Goal: Use online tool/utility: Utilize a website feature to perform a specific function

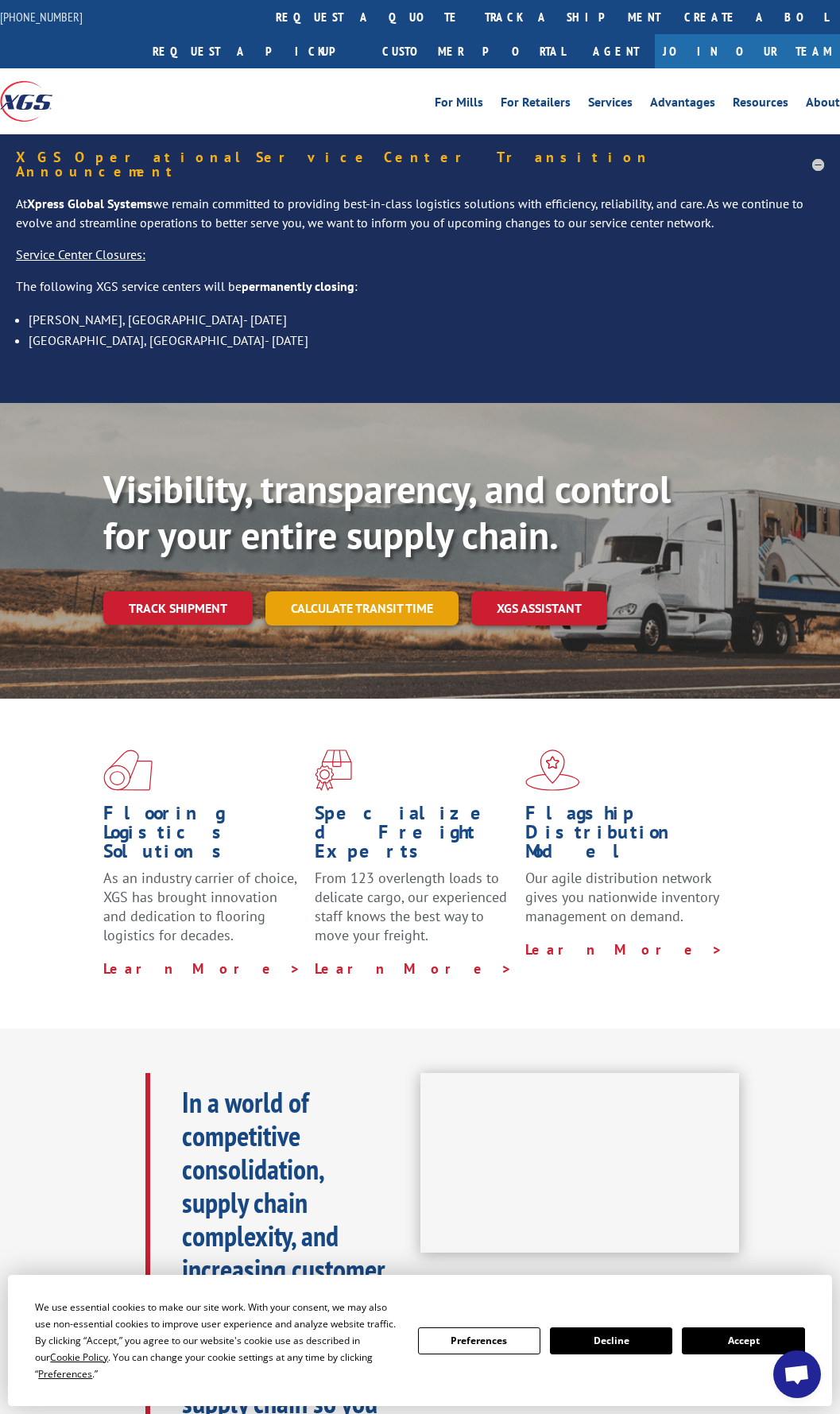
click at [397, 591] on link "Calculate transit time" at bounding box center [362, 608] width 193 height 34
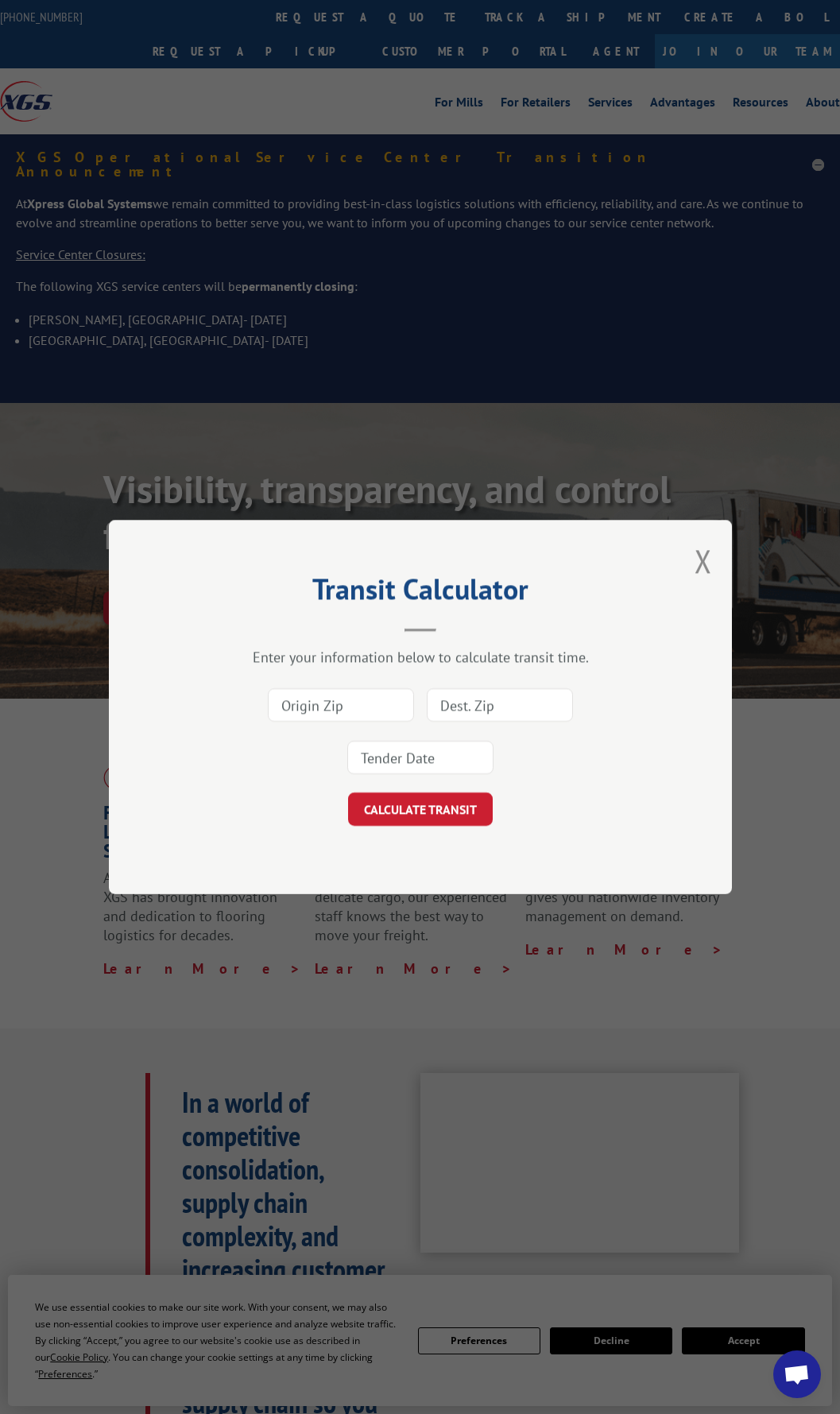
click at [363, 705] on input at bounding box center [340, 705] width 146 height 34
type input "30721"
click at [521, 701] on input at bounding box center [499, 705] width 146 height 34
type input "78758"
click at [466, 756] on input at bounding box center [420, 757] width 146 height 34
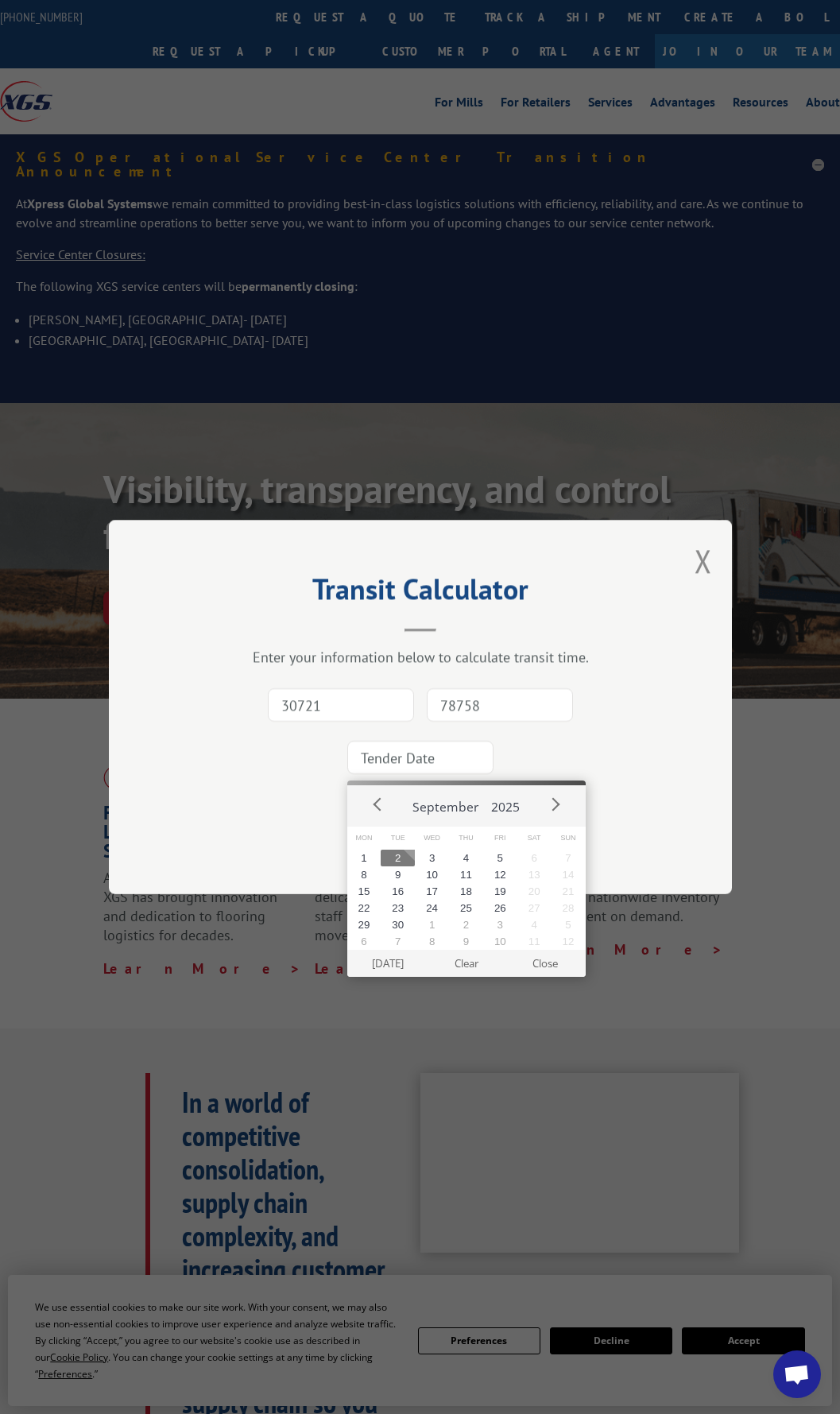
click at [398, 856] on button "2" at bounding box center [398, 858] width 34 height 17
type input "[DATE]"
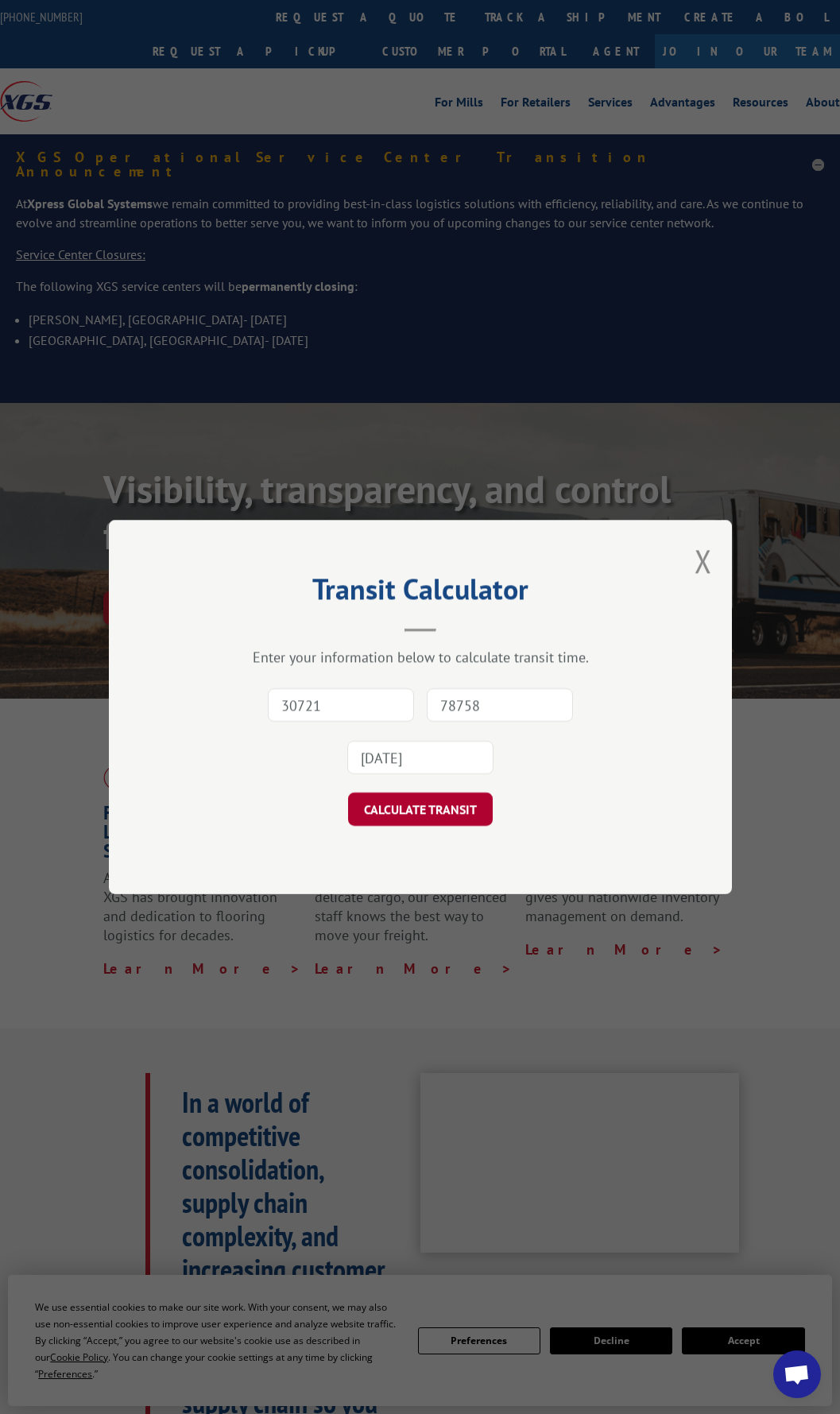
click at [420, 810] on button "CALCULATE TRANSIT" at bounding box center [420, 809] width 145 height 34
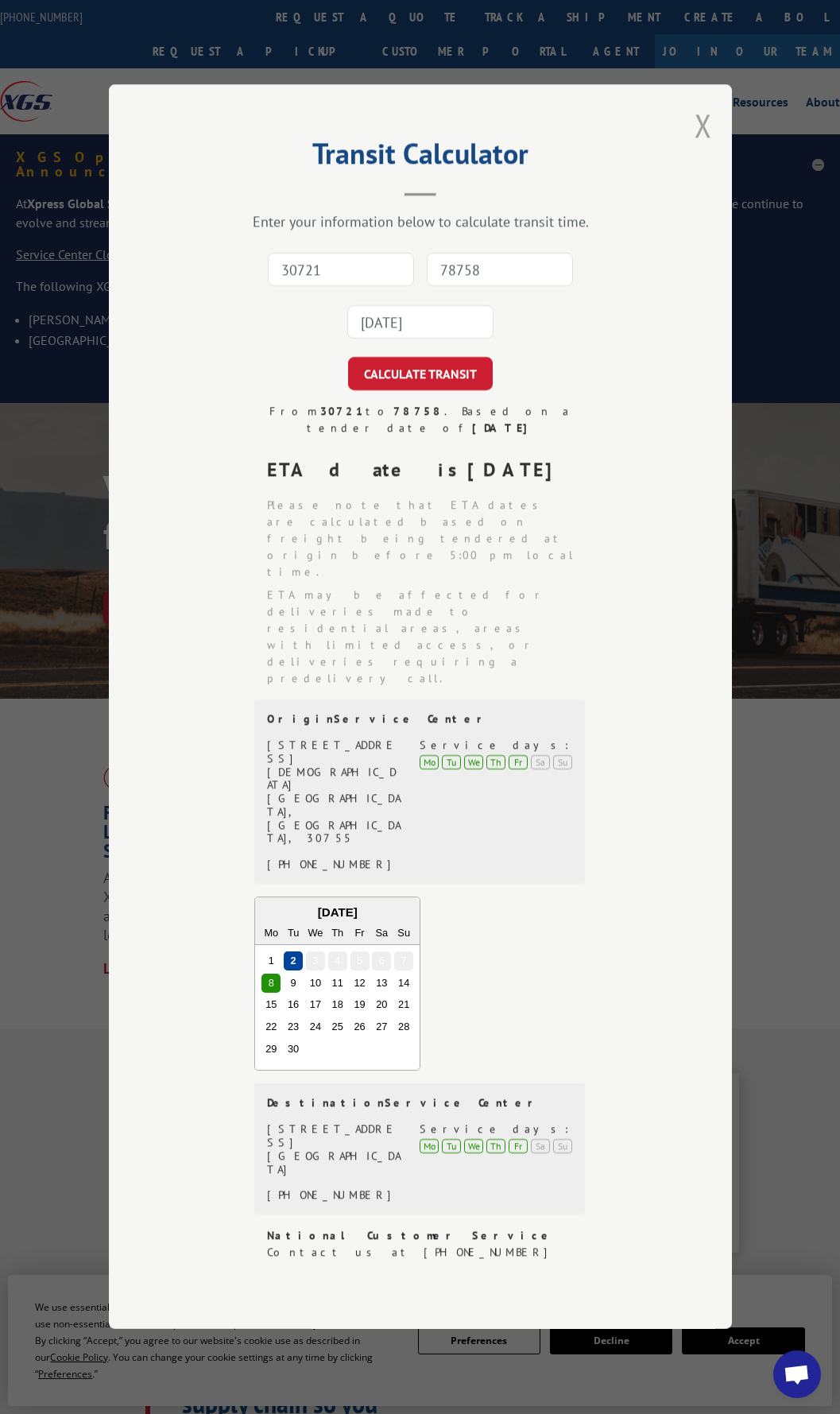
click at [706, 146] on button "Close modal" at bounding box center [703, 125] width 18 height 42
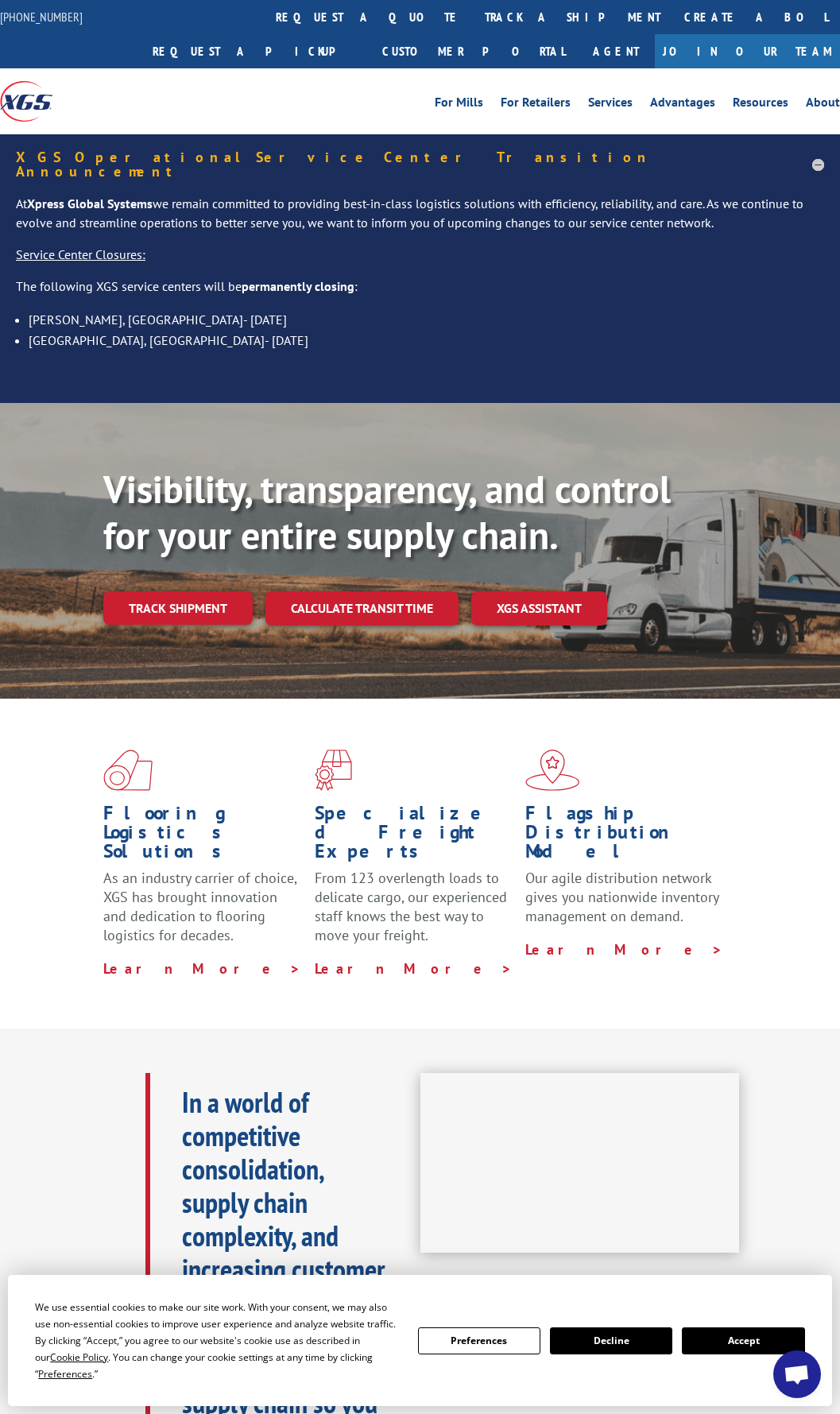
click at [729, 1348] on button "Accept" at bounding box center [743, 1341] width 122 height 27
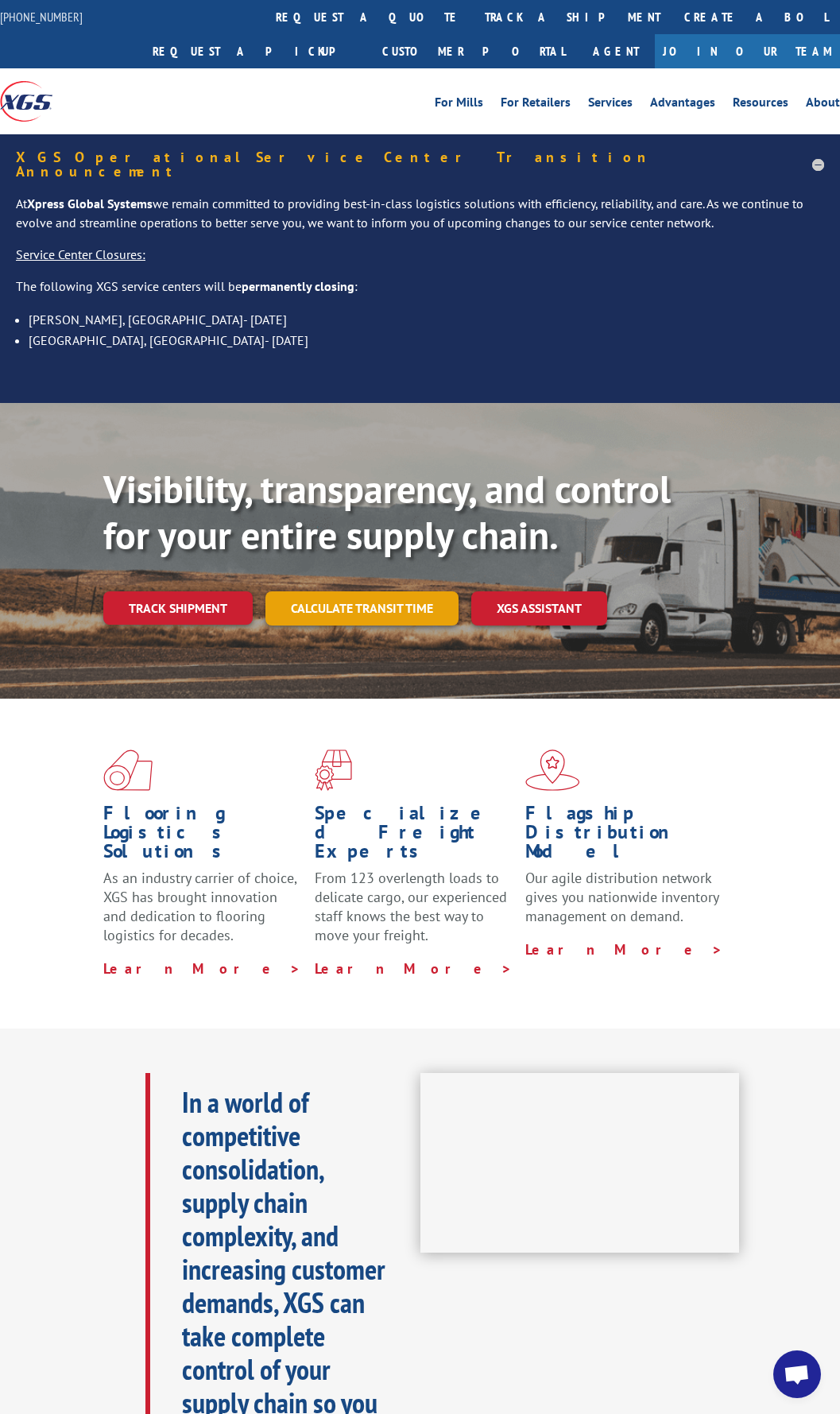
click at [351, 591] on link "Calculate transit time" at bounding box center [362, 608] width 193 height 34
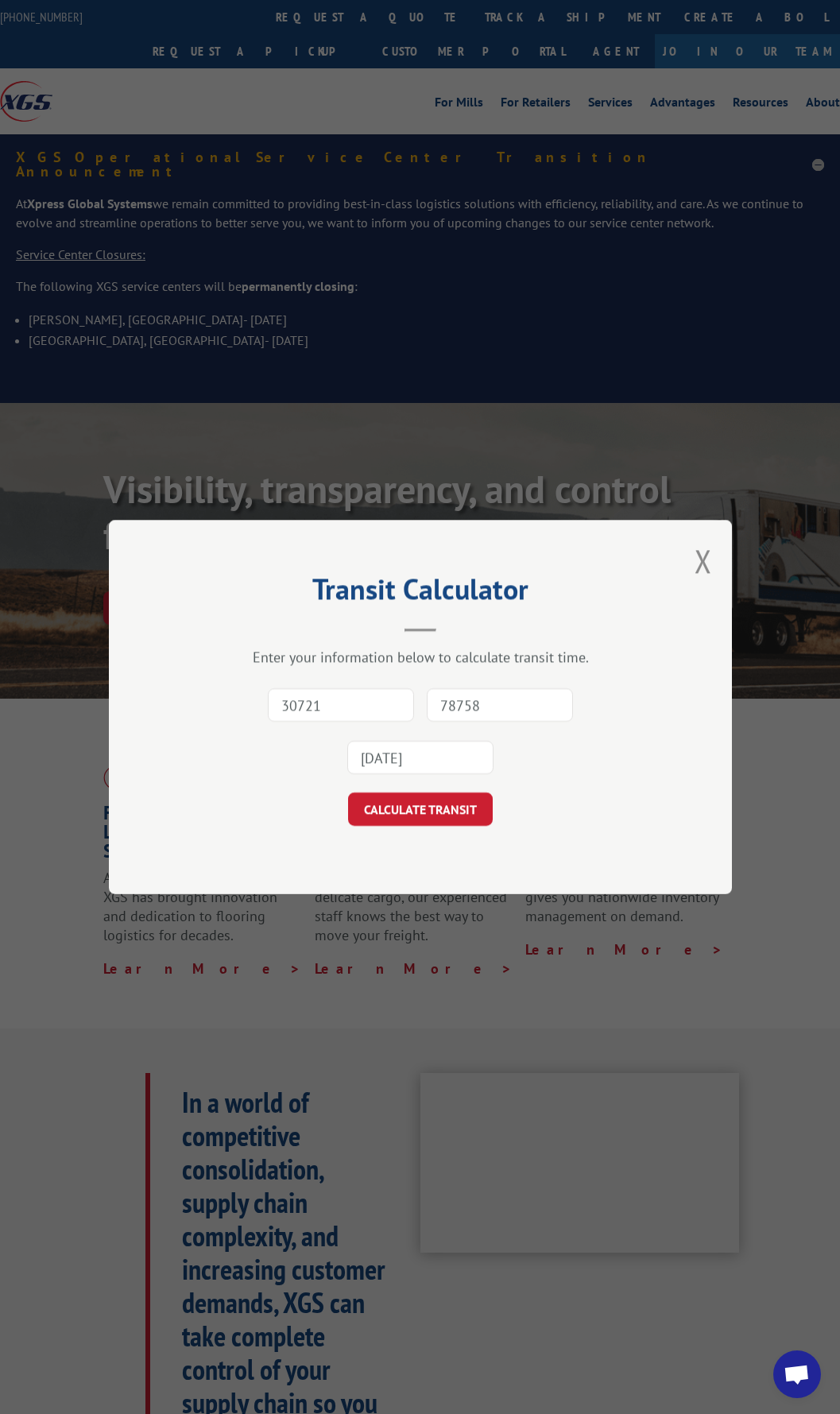
click at [378, 703] on input "30721" at bounding box center [340, 705] width 146 height 34
type input "30721"
type input "98168"
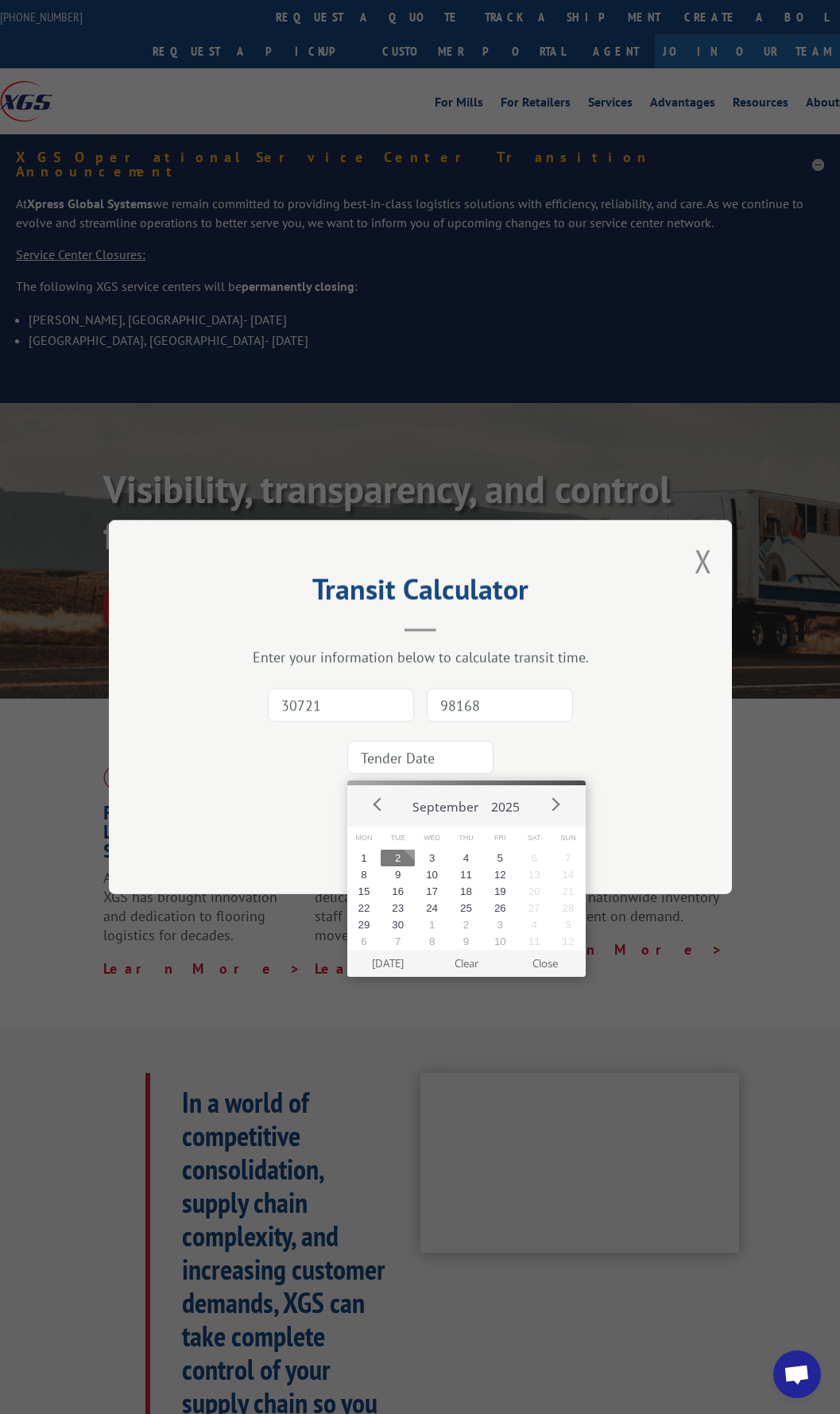
click at [399, 856] on button "2" at bounding box center [398, 858] width 34 height 17
type input "[DATE]"
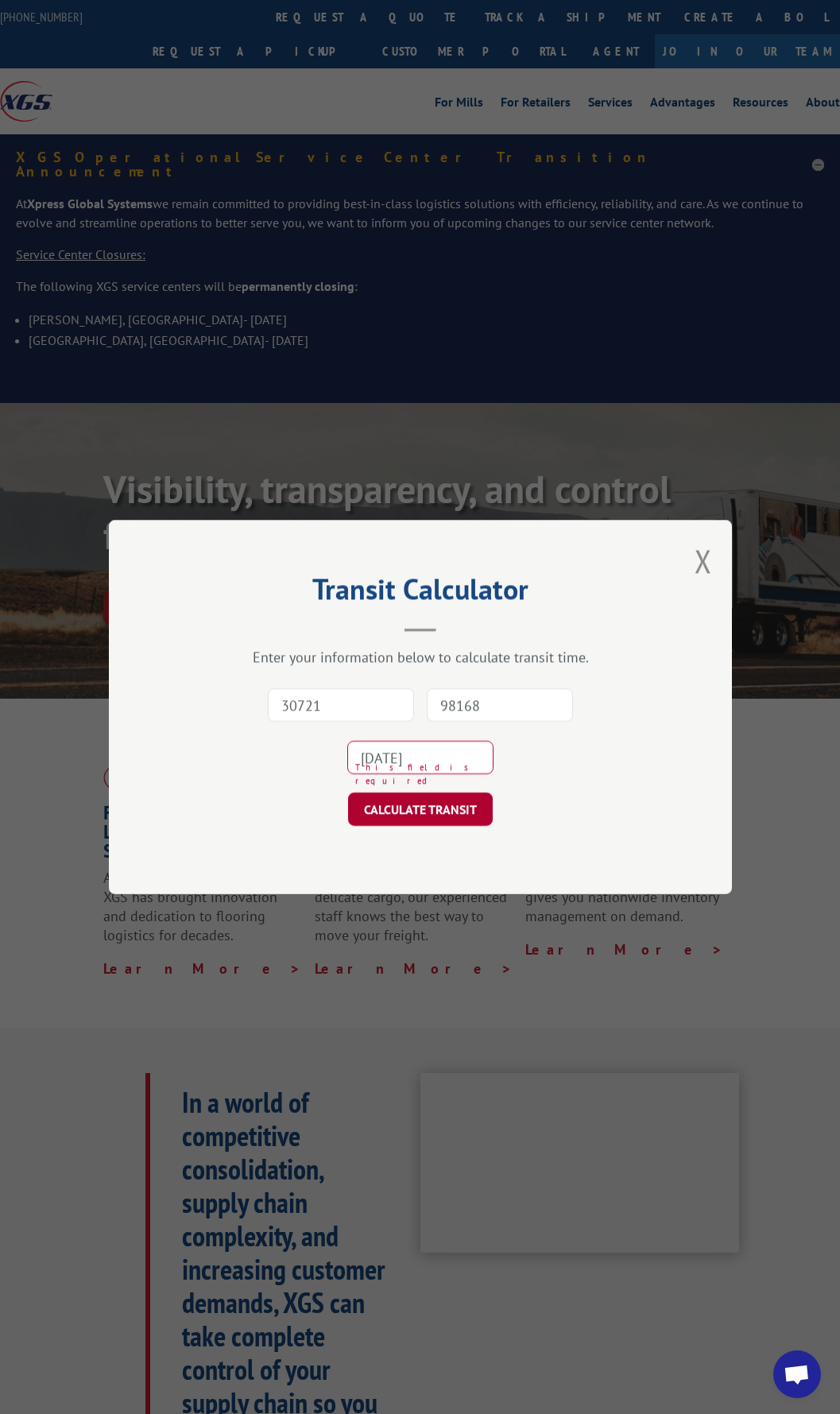
click at [411, 810] on button "CALCULATE TRANSIT" at bounding box center [420, 809] width 145 height 34
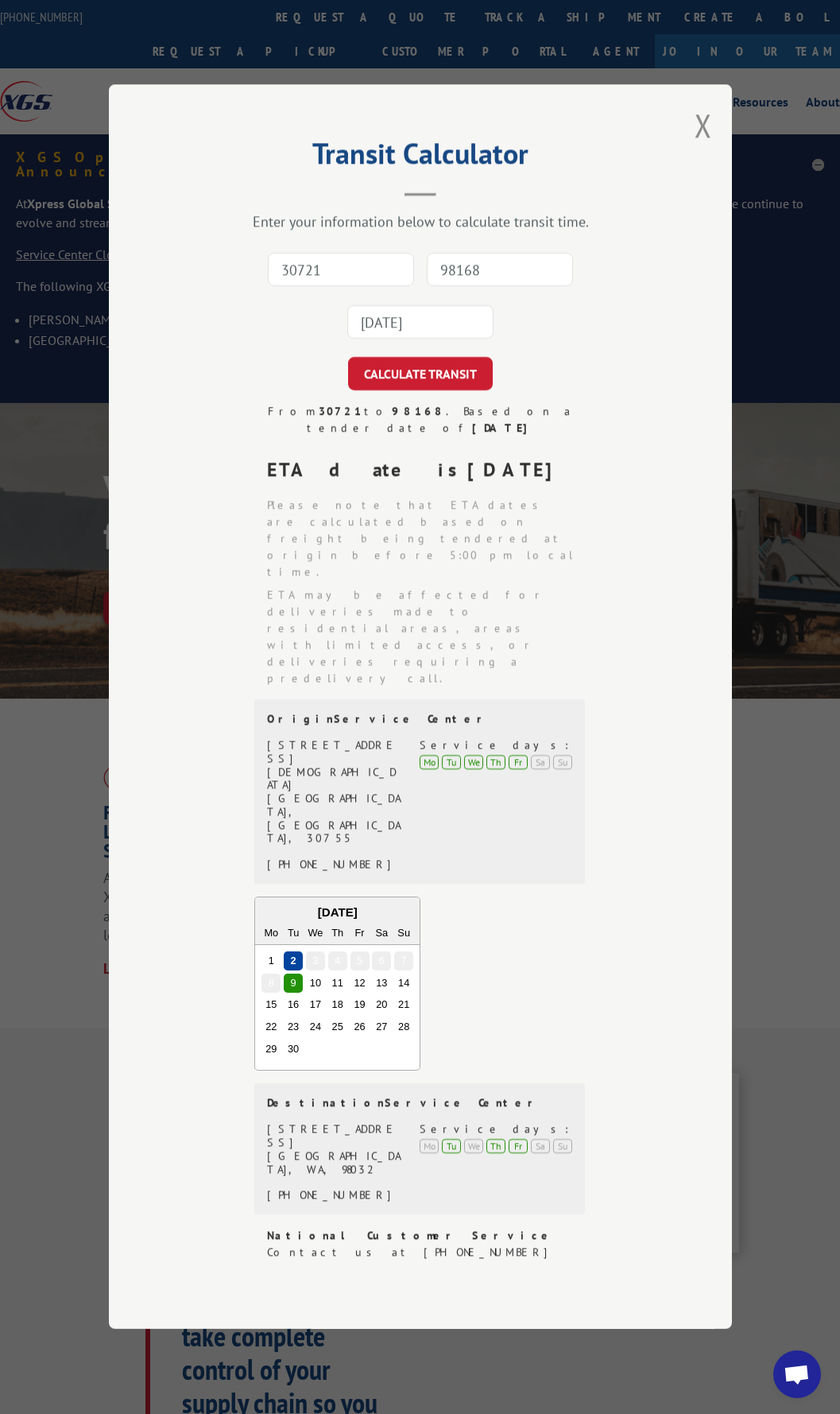
click at [355, 287] on input "30721" at bounding box center [340, 270] width 146 height 34
type input "30721"
type input "94549"
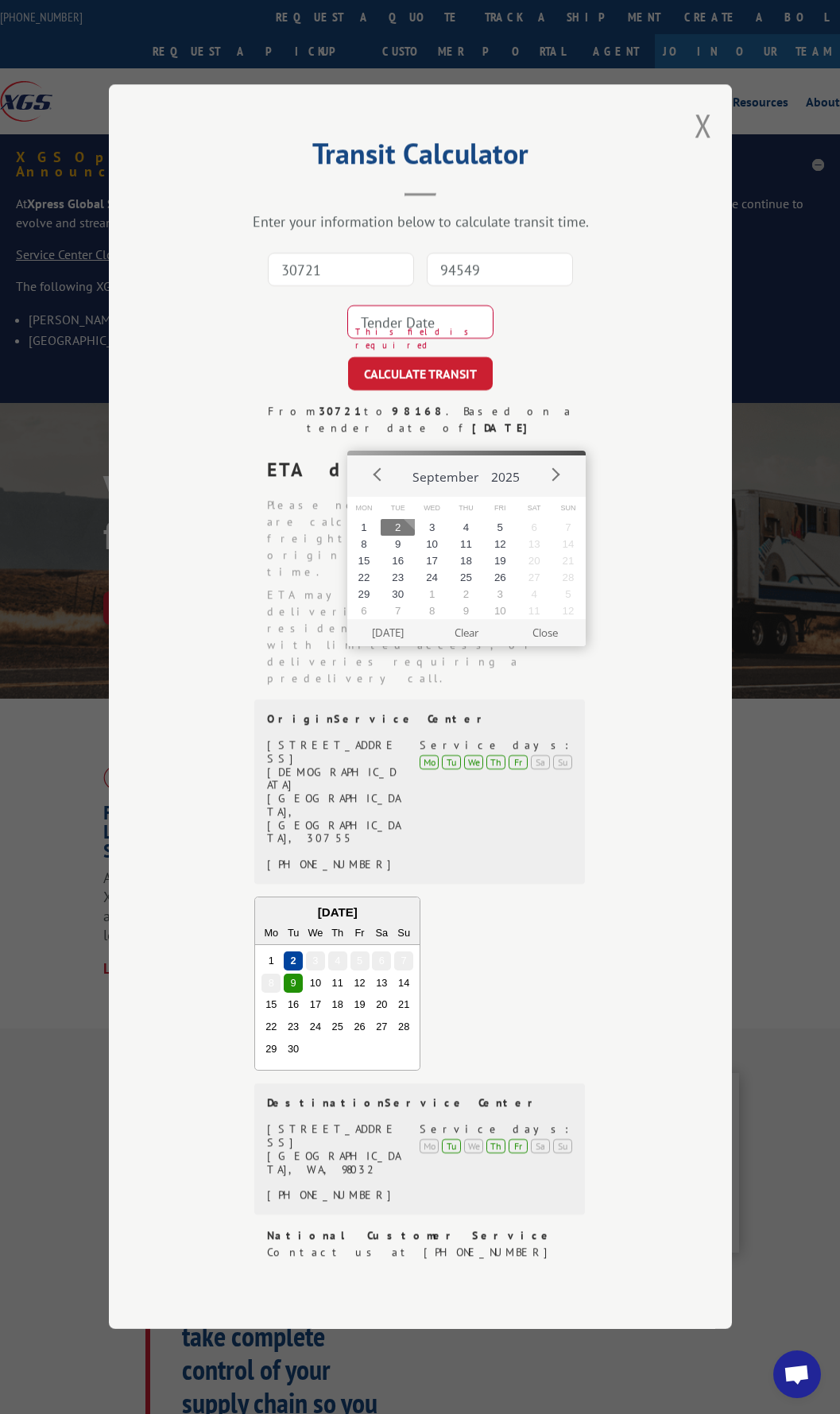
click at [405, 530] on button "2" at bounding box center [398, 527] width 34 height 17
type input "[DATE]"
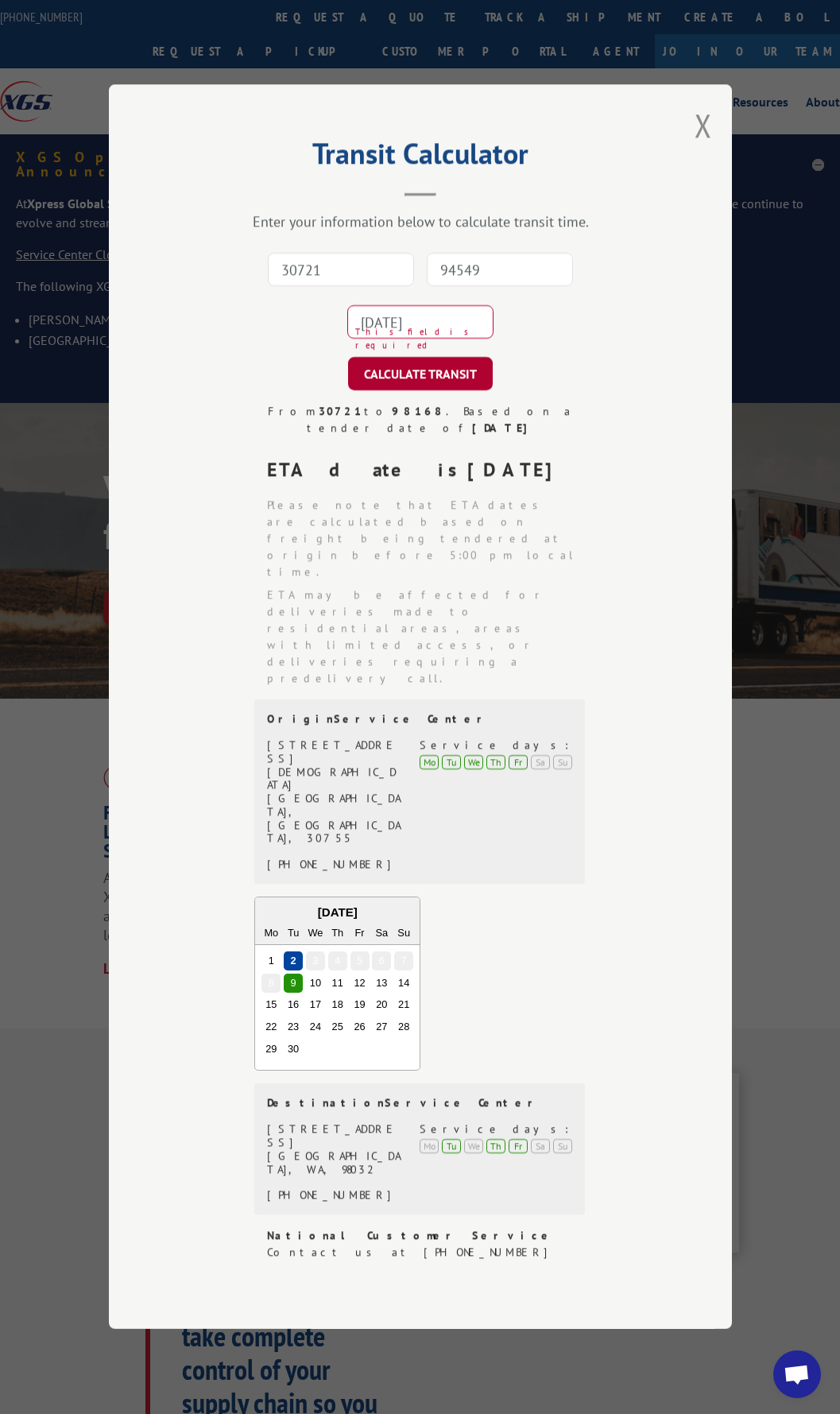
click at [410, 391] on button "CALCULATE TRANSIT" at bounding box center [420, 375] width 145 height 34
